Goal: Check status: Check status

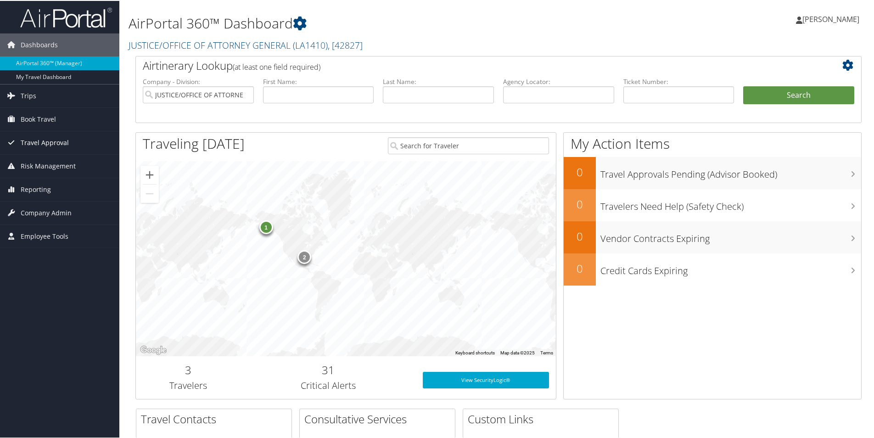
click at [44, 141] on span "Travel Approval" at bounding box center [45, 141] width 48 height 23
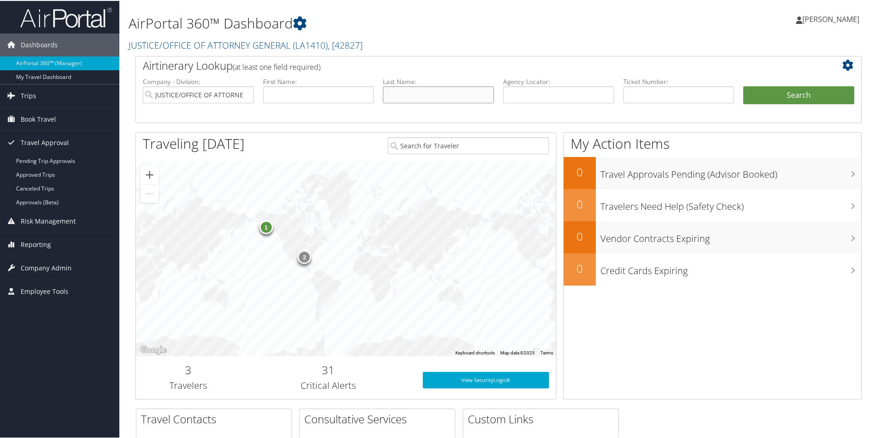
click at [415, 97] on input "text" at bounding box center [438, 93] width 111 height 17
type input "Murrill"
type input "Liz"
click at [792, 91] on button "Search" at bounding box center [798, 94] width 111 height 18
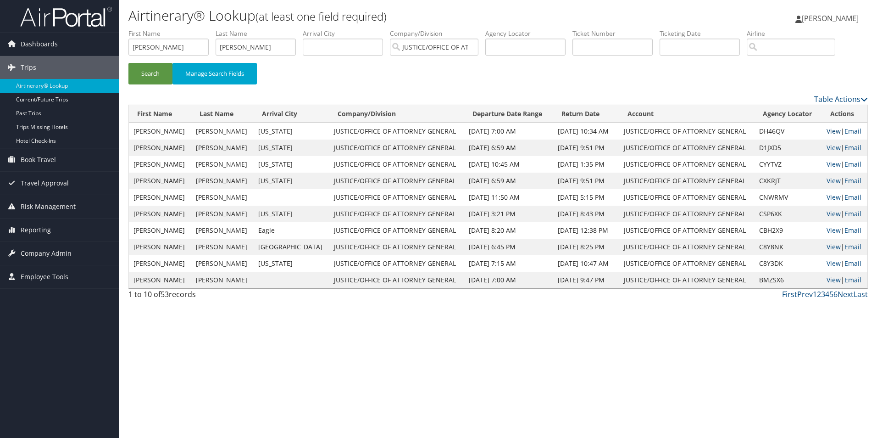
click at [834, 131] on link "View" at bounding box center [834, 131] width 14 height 9
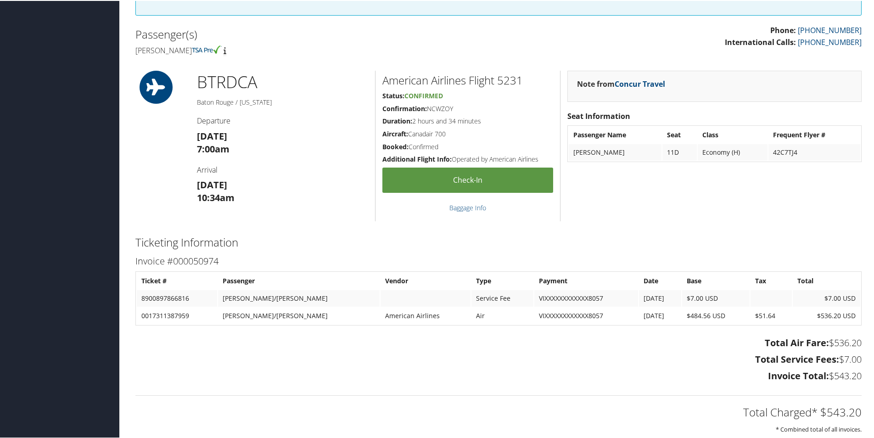
scroll to position [275, 0]
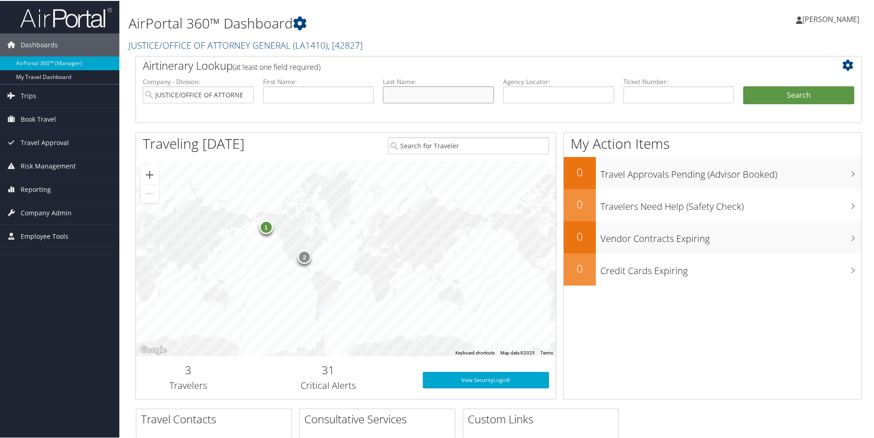
click at [411, 94] on input "text" at bounding box center [438, 93] width 111 height 17
type input "Murrill"
type input "Liz"
click at [779, 94] on button "Search" at bounding box center [798, 94] width 111 height 18
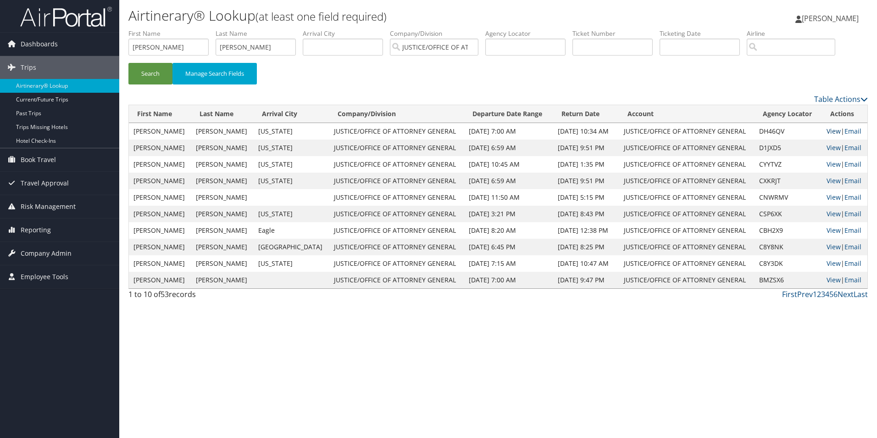
click at [829, 131] on link "View" at bounding box center [834, 131] width 14 height 9
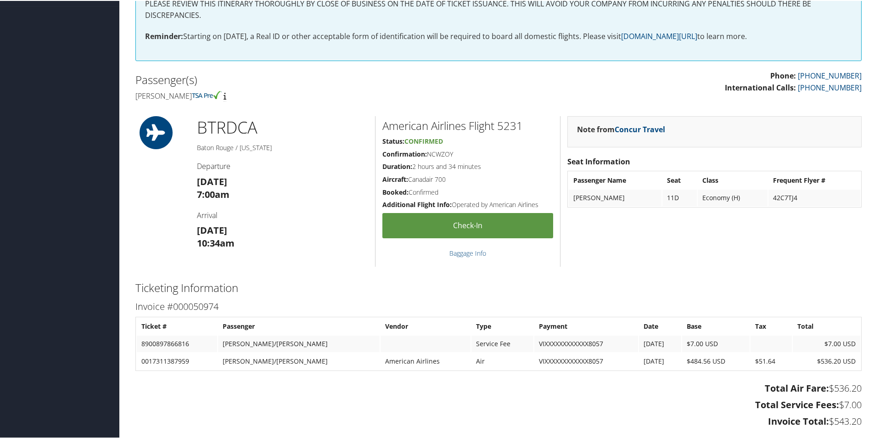
scroll to position [229, 0]
